Goal: Transaction & Acquisition: Subscribe to service/newsletter

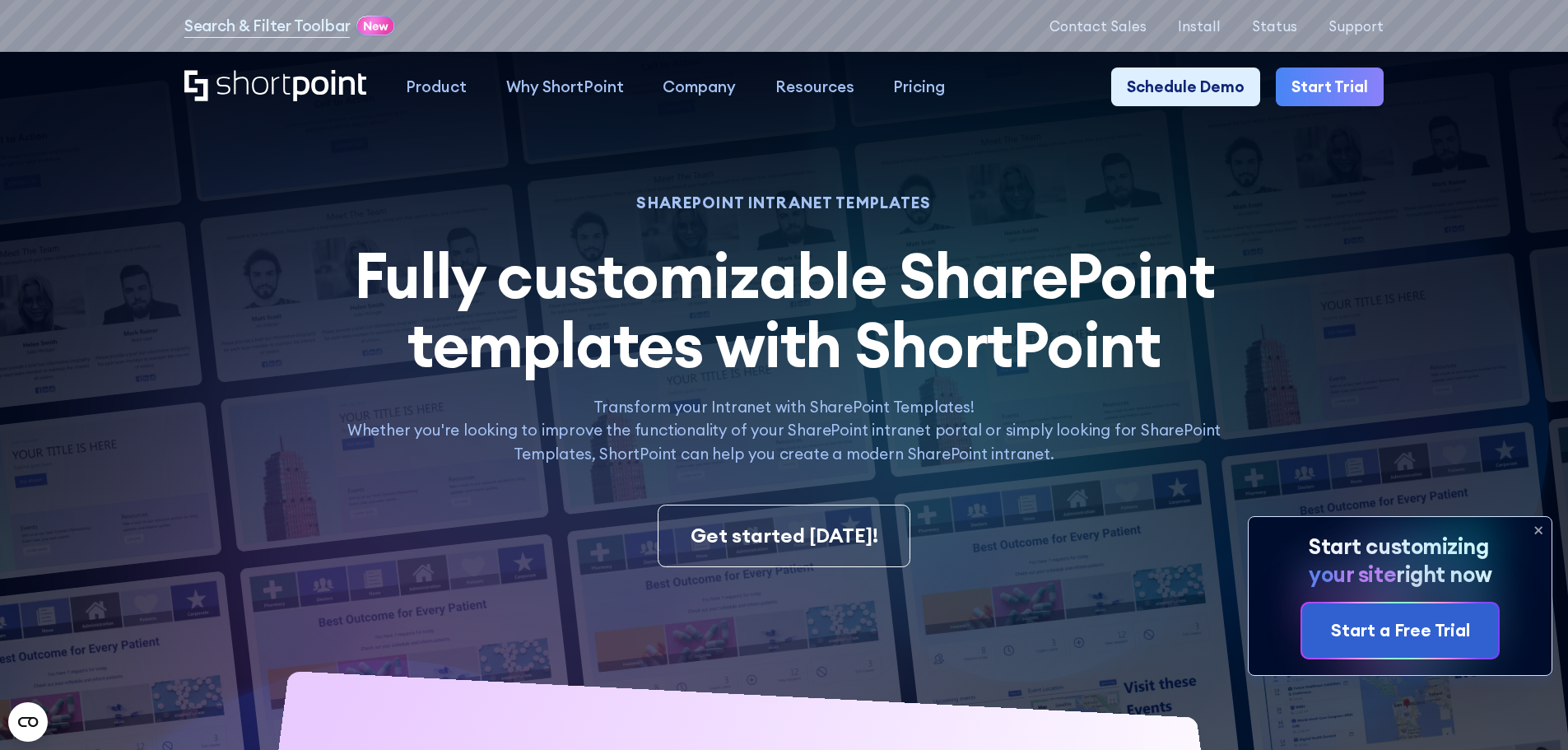
click at [1538, 527] on icon at bounding box center [1538, 530] width 26 height 26
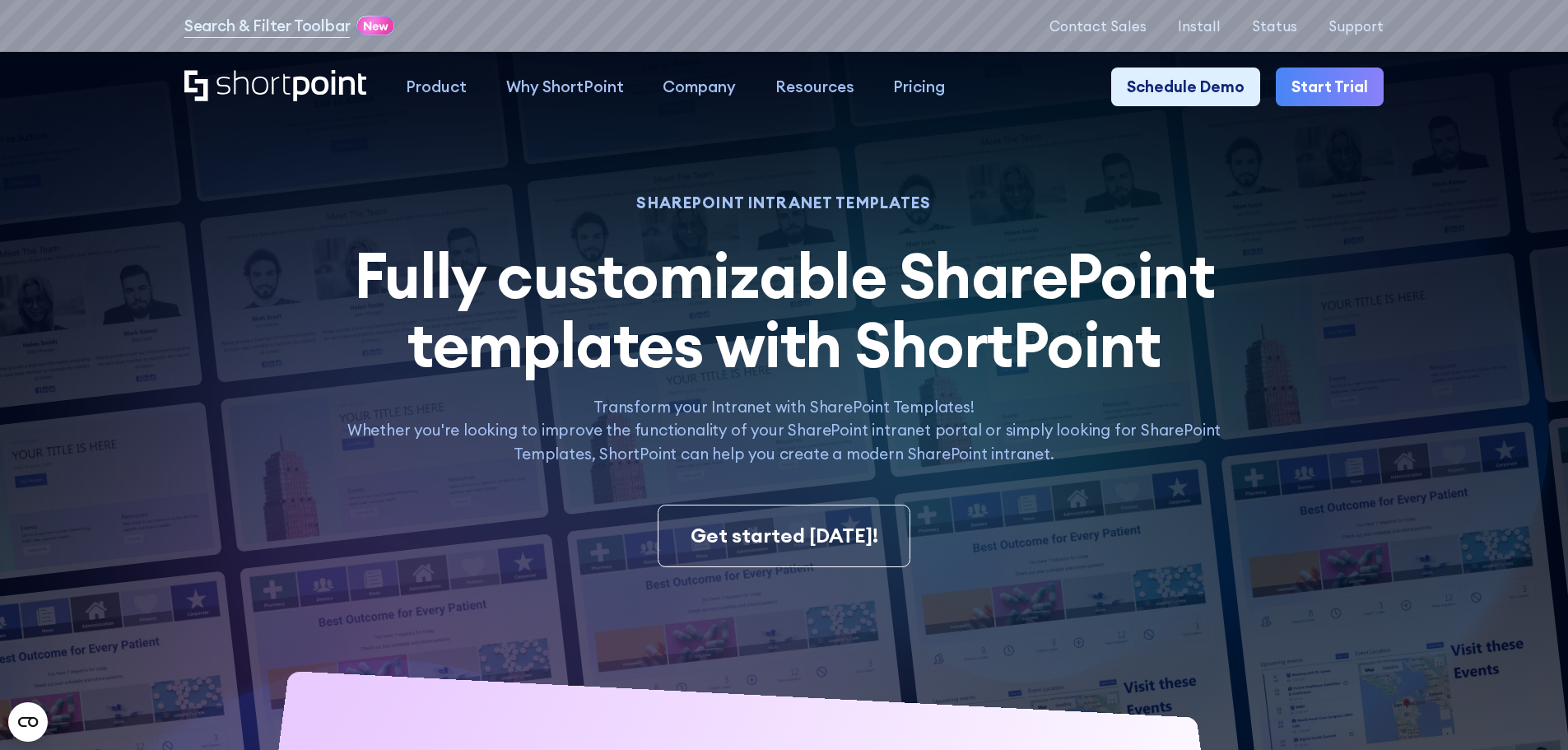
click at [148, 576] on img at bounding box center [745, 516] width 1646 height 1032
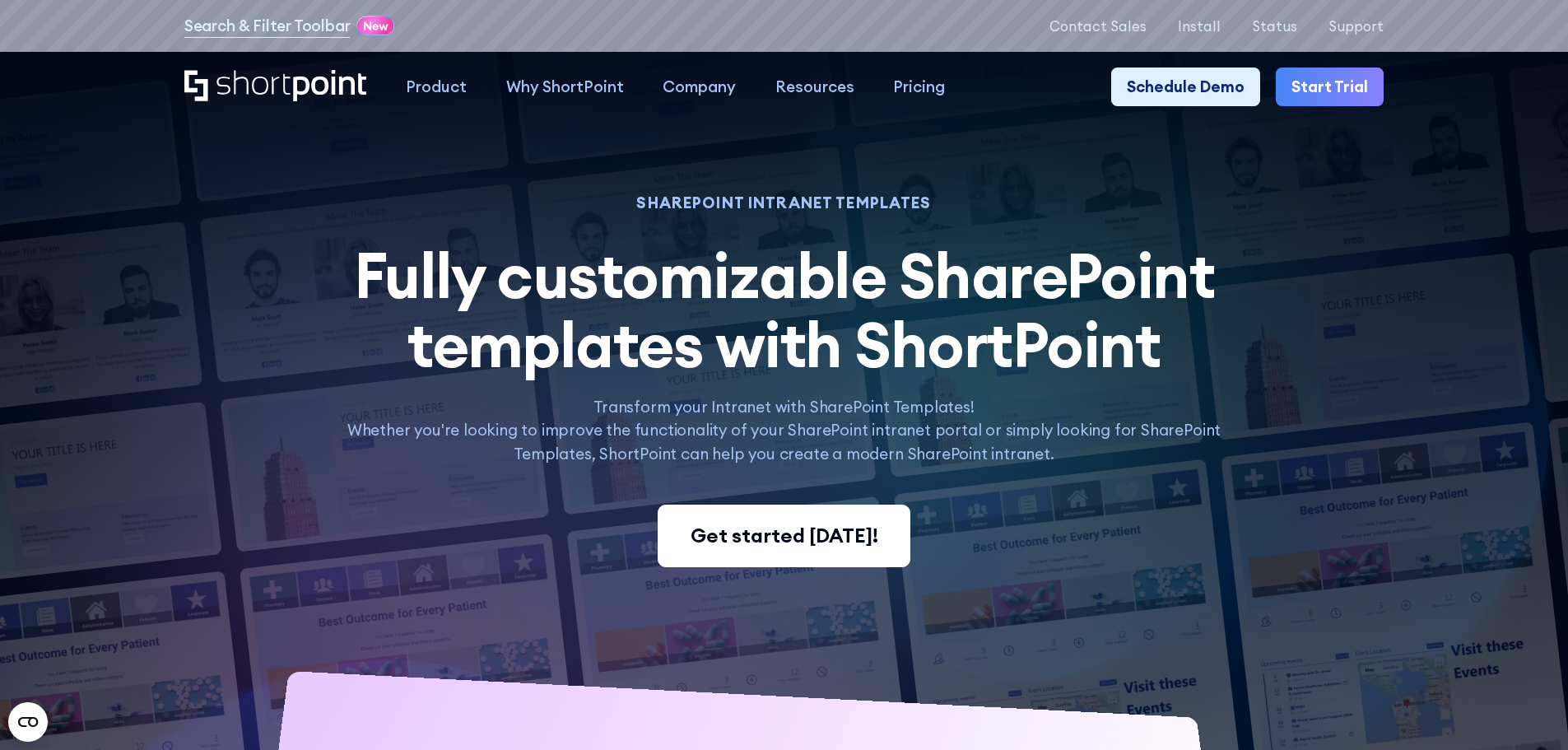
click at [717, 536] on div "Get started [DATE]!" at bounding box center [784, 536] width 188 height 30
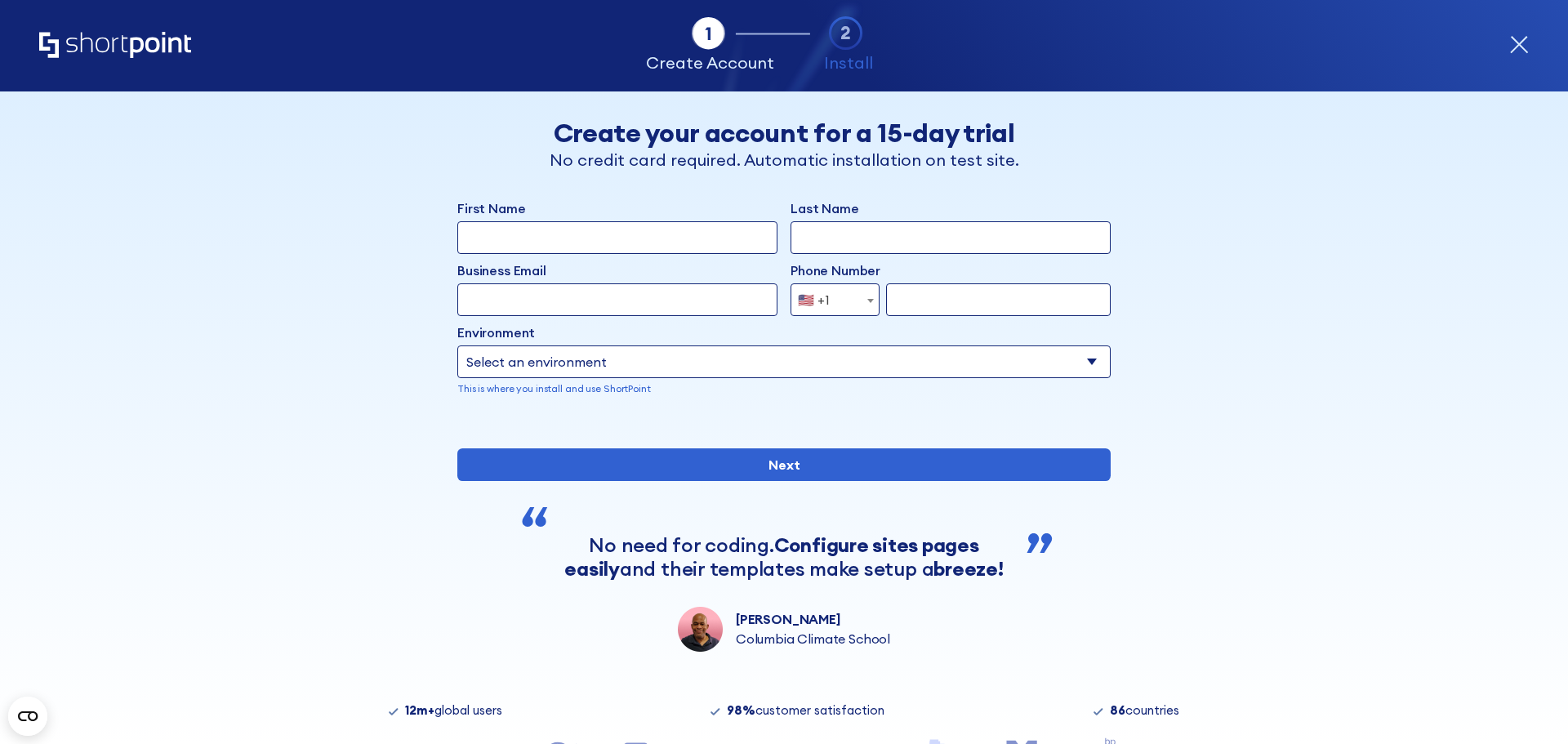
drag, startPoint x: 1522, startPoint y: 33, endPoint x: 1508, endPoint y: 38, distance: 14.9
click at [1515, 36] on div "Tab 1 Tab 2 Tab 2 ShortPoint eases the setup and orchestration of Intranets and…" at bounding box center [784, 45] width 1490 height 91
click at [1514, 38] on icon "form" at bounding box center [1520, 45] width 17 height 17
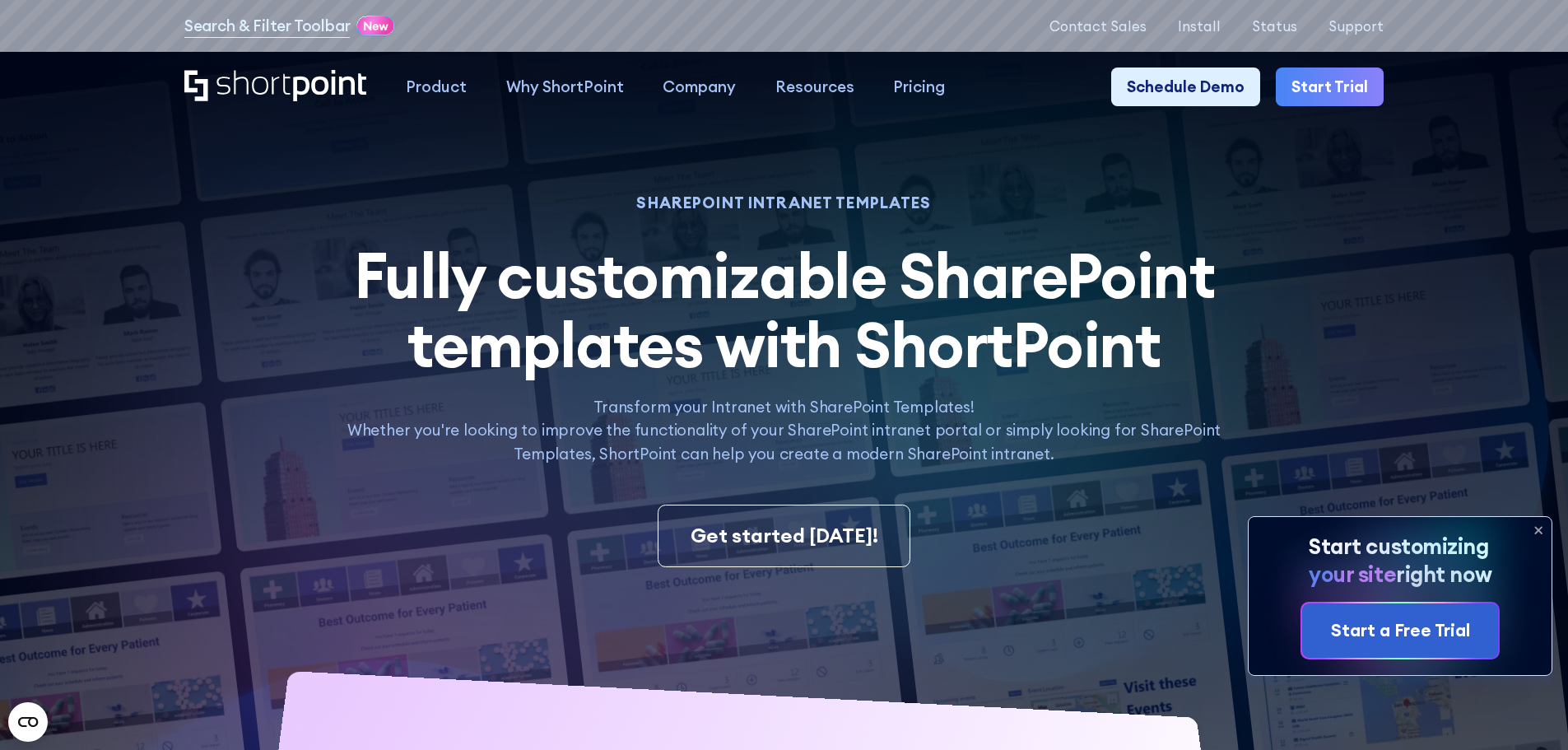
click at [1537, 525] on icon at bounding box center [1538, 530] width 26 height 26
